Goal: Information Seeking & Learning: Learn about a topic

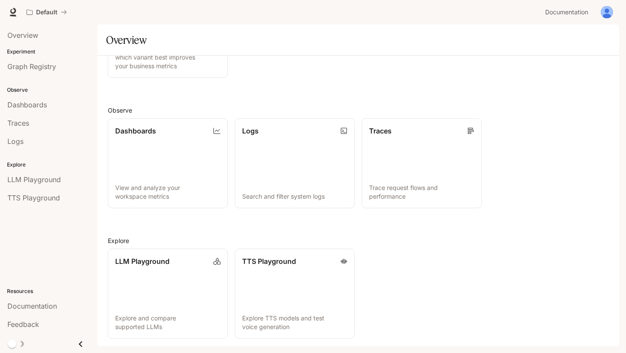
scroll to position [160, 0]
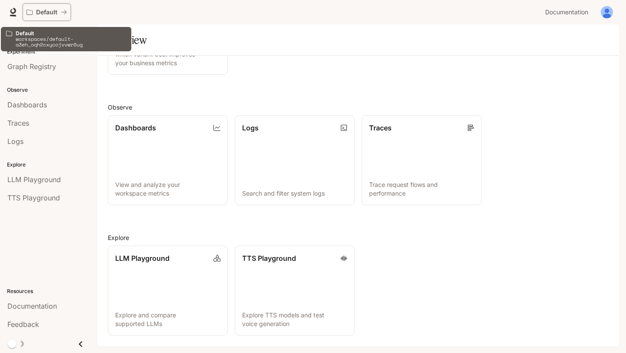
click at [60, 13] on div "Default" at bounding box center [44, 12] width 34 height 7
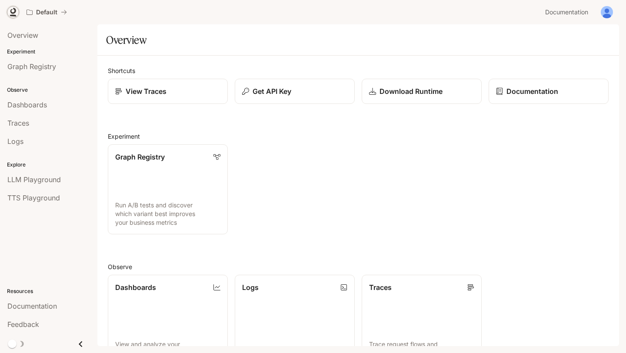
click at [8, 14] on link at bounding box center [13, 12] width 12 height 12
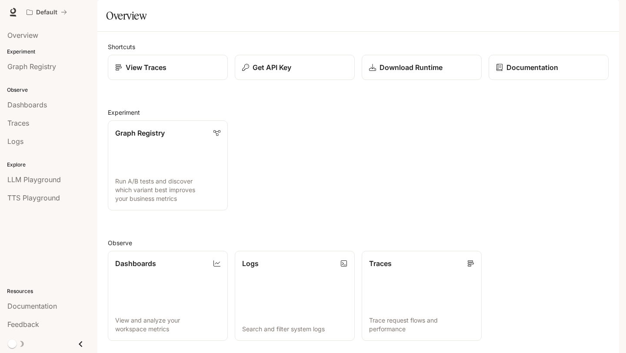
click at [602, 15] on img "button" at bounding box center [607, 12] width 12 height 12
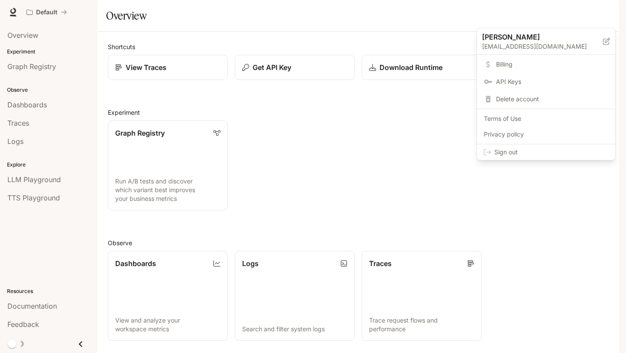
click at [368, 111] on div at bounding box center [313, 176] width 626 height 353
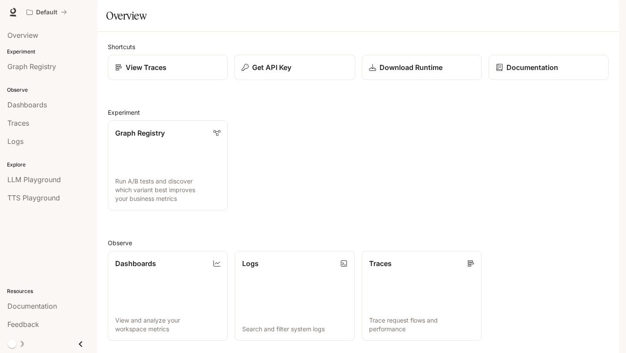
click at [274, 80] on button "Get API Key" at bounding box center [294, 68] width 121 height 26
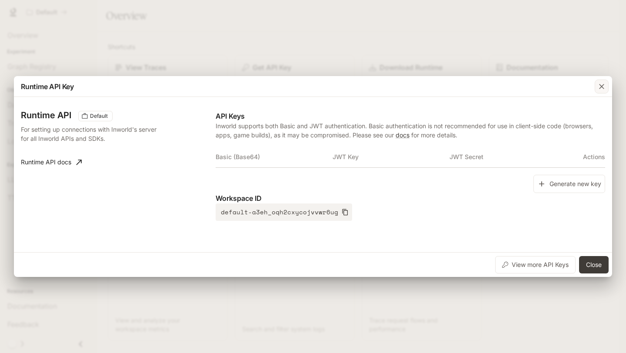
click at [603, 90] on icon "button" at bounding box center [602, 86] width 9 height 9
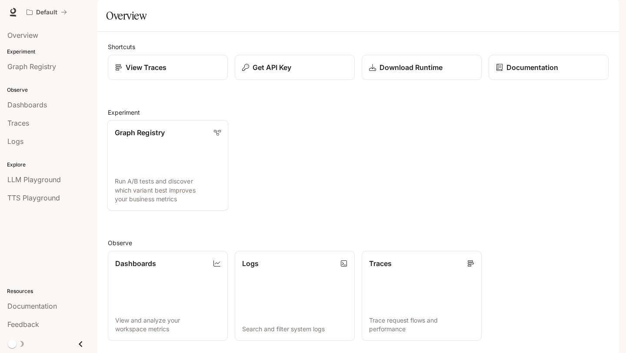
click at [159, 191] on link "Graph Registry Run A/B tests and discover which variant best improves your busi…" at bounding box center [167, 165] width 121 height 91
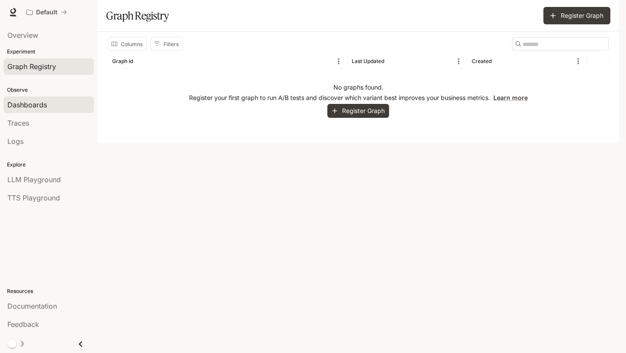
click at [43, 108] on span "Dashboards" at bounding box center [27, 105] width 40 height 10
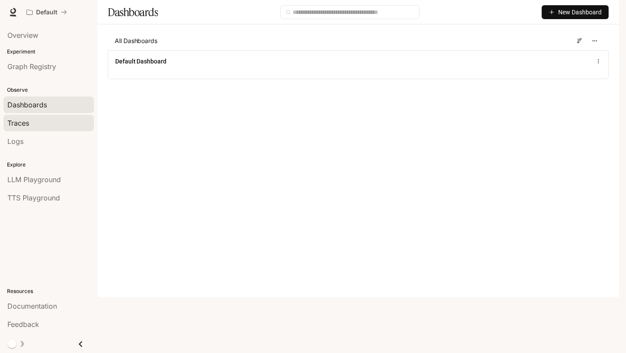
click at [47, 118] on div "Traces" at bounding box center [48, 123] width 83 height 10
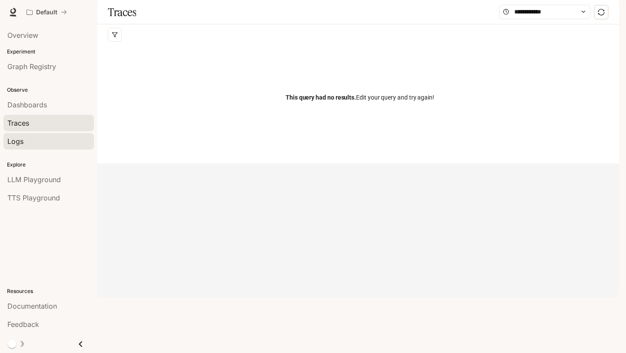
click at [55, 143] on div "Logs" at bounding box center [48, 141] width 83 height 10
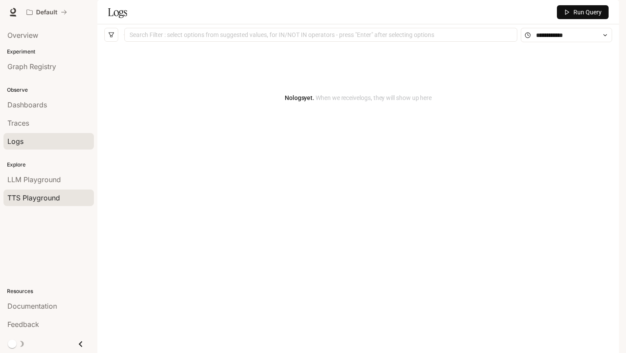
click at [51, 190] on link "TTS Playground" at bounding box center [48, 198] width 90 height 17
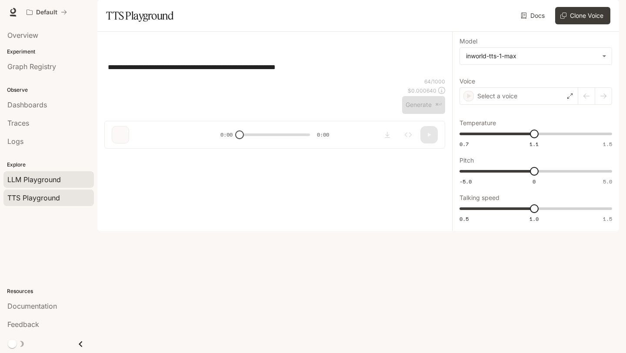
click at [53, 176] on span "LLM Playground" at bounding box center [34, 179] width 54 height 10
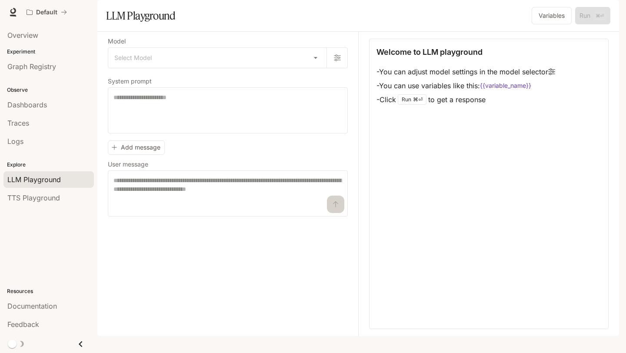
click at [576, 14] on span "Documentation" at bounding box center [567, 12] width 43 height 11
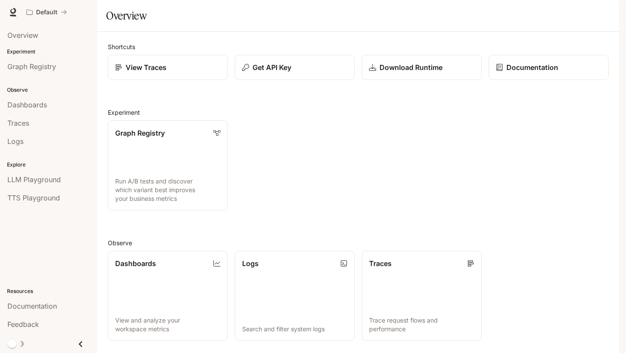
click at [599, 16] on button "button" at bounding box center [607, 11] width 17 height 17
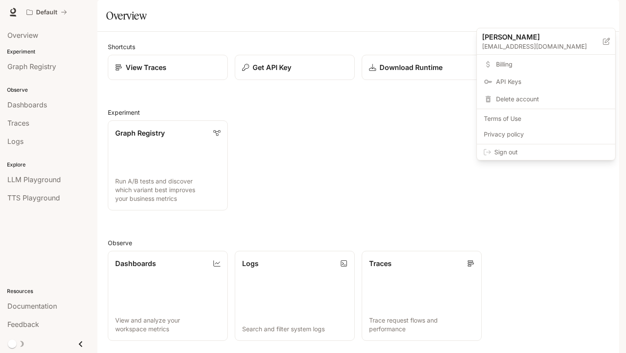
click at [510, 156] on span "Sign out" at bounding box center [552, 152] width 114 height 9
